Goal: Register for event/course

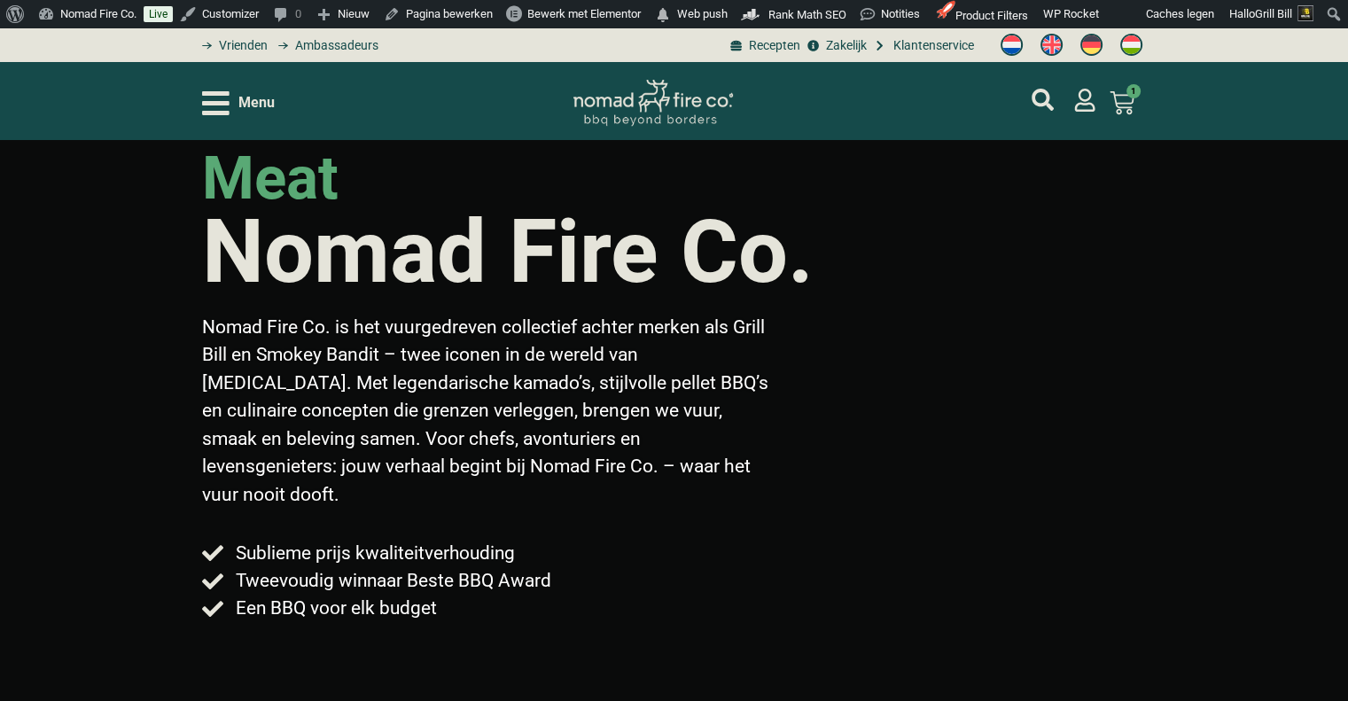
click at [230, 94] on div "Menu" at bounding box center [238, 103] width 73 height 31
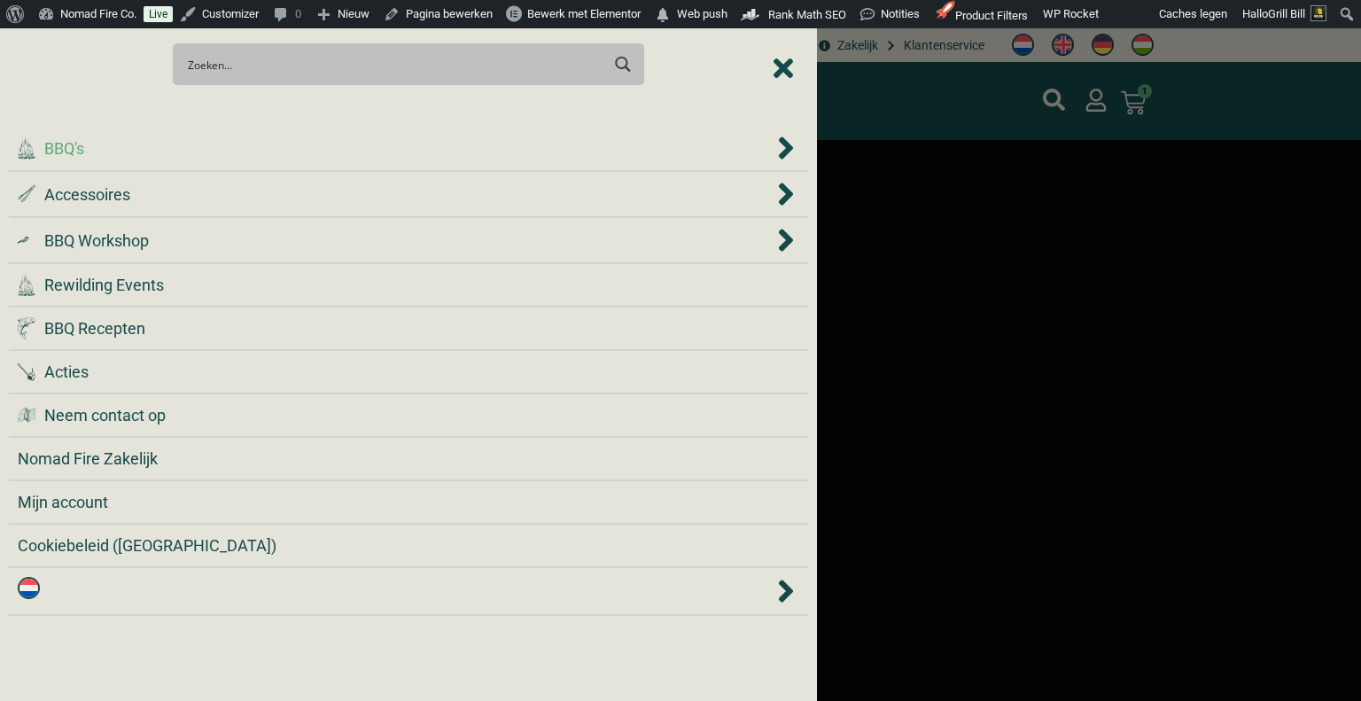
click at [227, 139] on div ".cls-1 { fill: #042e2c; } BBQ's" at bounding box center [396, 148] width 756 height 24
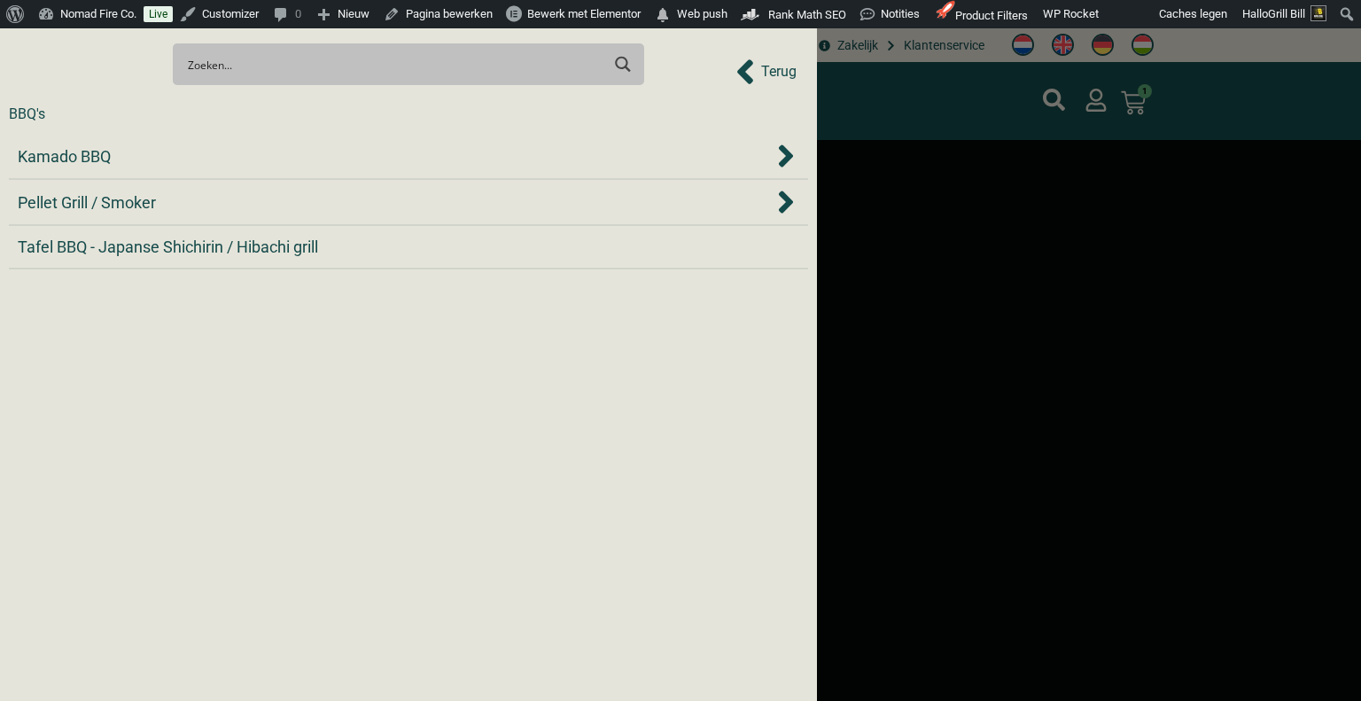
click at [227, 139] on li "Kamado BBQ" at bounding box center [408, 157] width 799 height 46
click at [211, 152] on div "Kamado BBQ" at bounding box center [396, 156] width 756 height 24
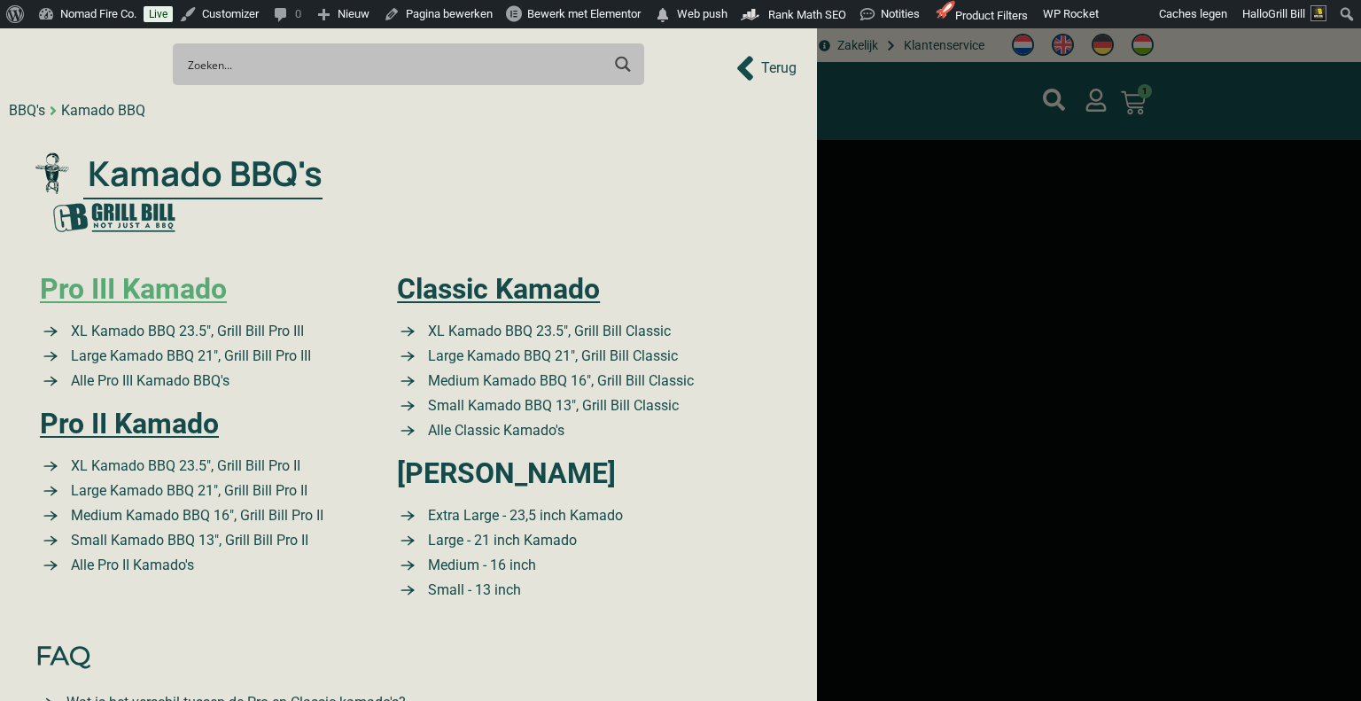
click at [152, 286] on link "Pro III Kamado" at bounding box center [133, 289] width 187 height 34
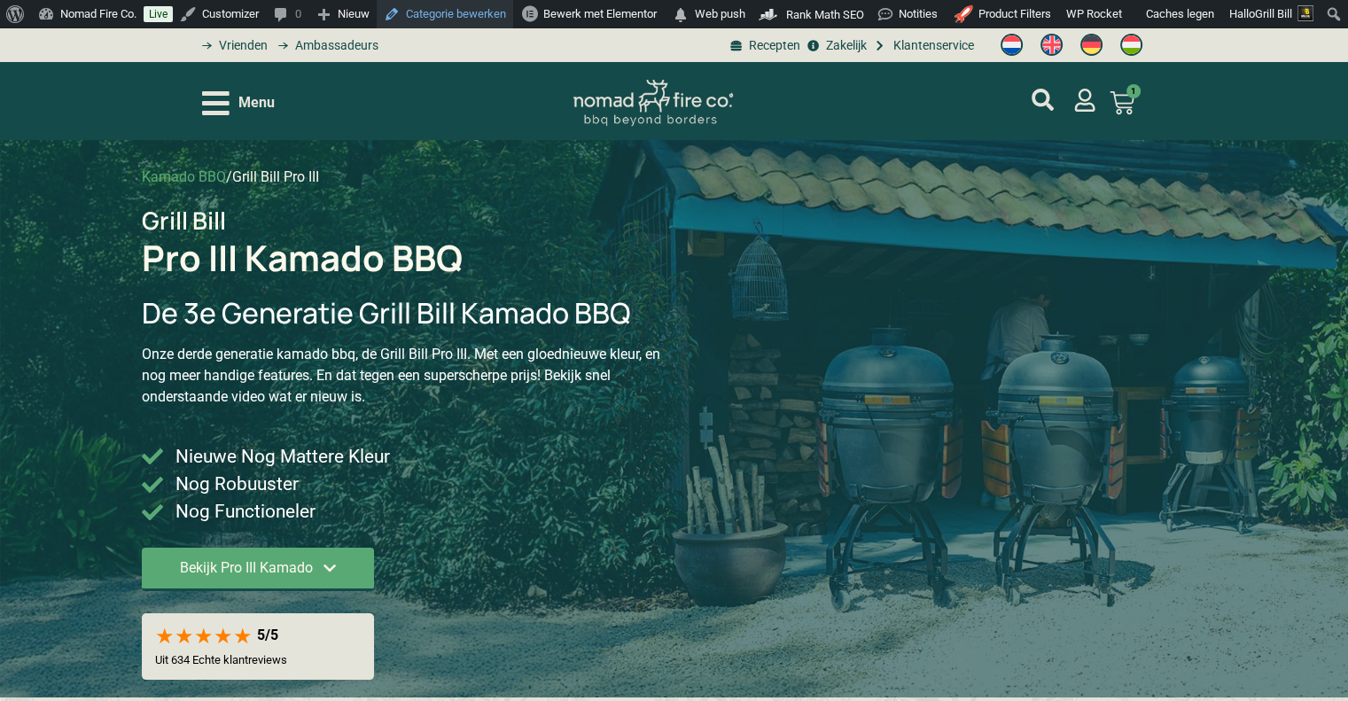
click at [455, 8] on link "Categorie bewerken" at bounding box center [445, 14] width 136 height 28
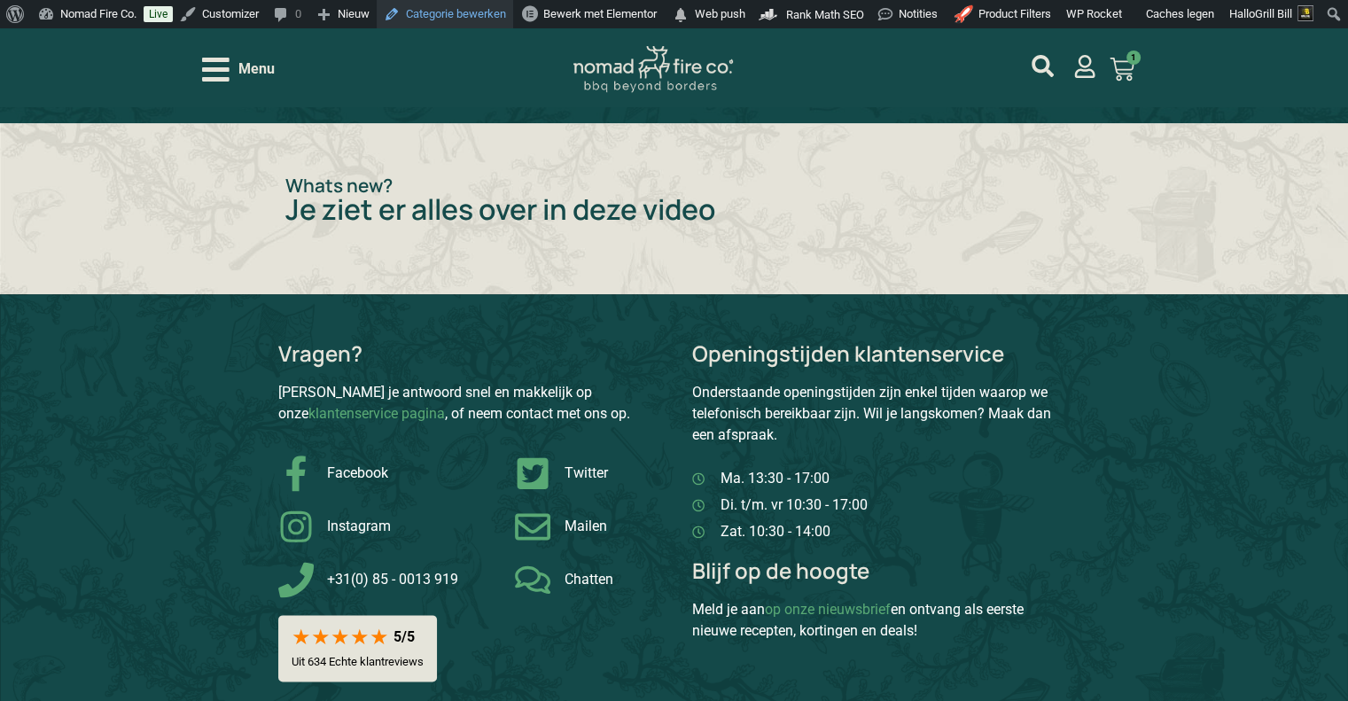
scroll to position [2127, 0]
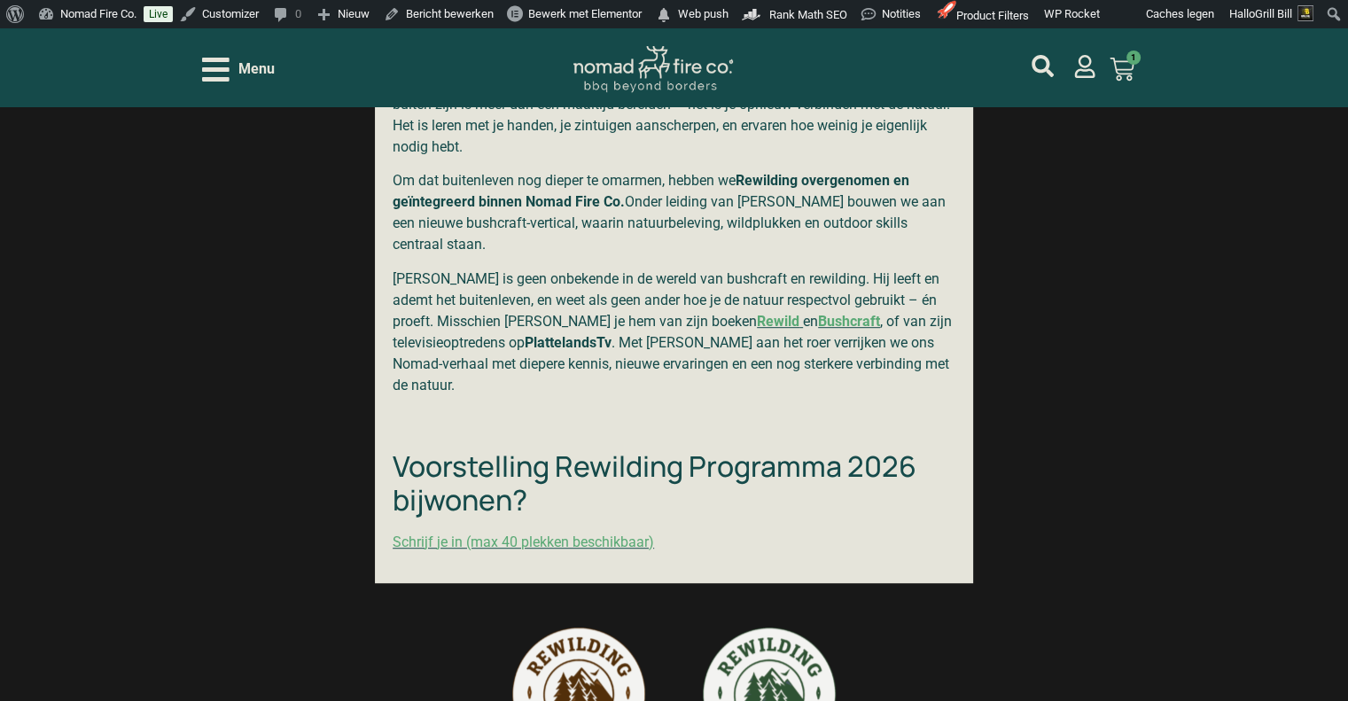
scroll to position [1063, 0]
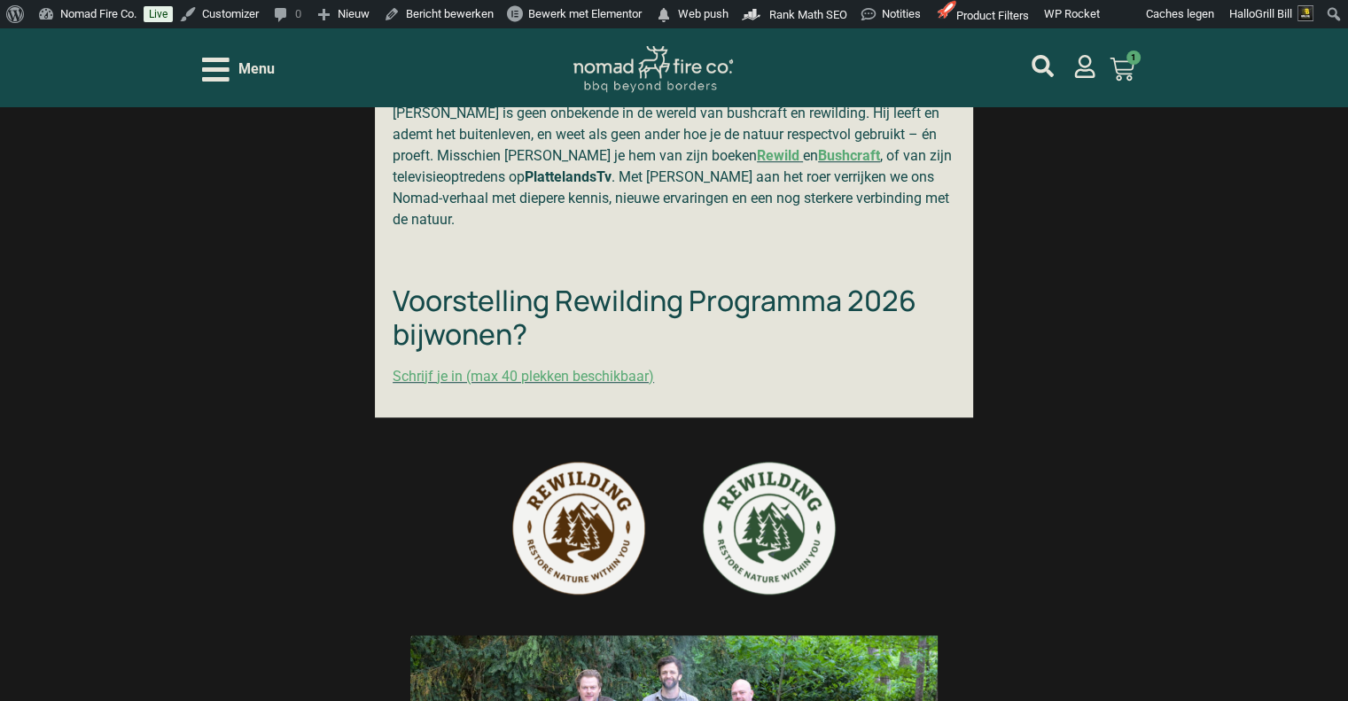
click at [582, 368] on link "Schrijf je in (max 40 plekken beschikbaar)" at bounding box center [523, 376] width 261 height 17
